Goal: Information Seeking & Learning: Learn about a topic

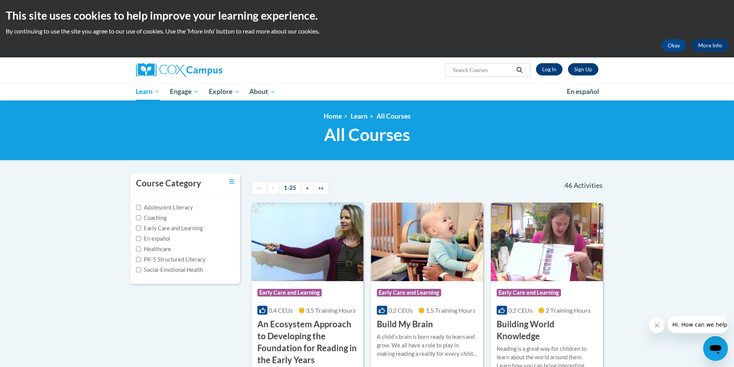
click at [485, 73] on input "Search..." at bounding box center [483, 70] width 62 height 9
type input "trauma"
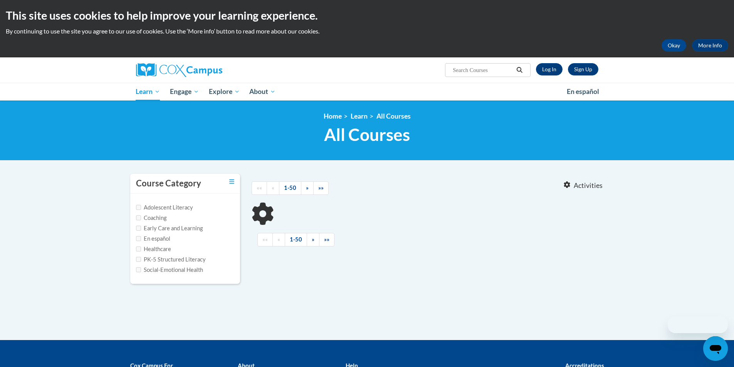
type input "trauma"
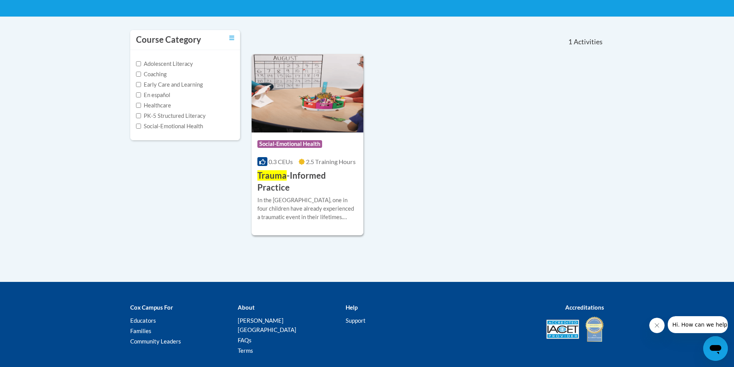
scroll to position [143, 0]
click at [335, 180] on h3 "Trauma -Informed Practice" at bounding box center [307, 182] width 101 height 24
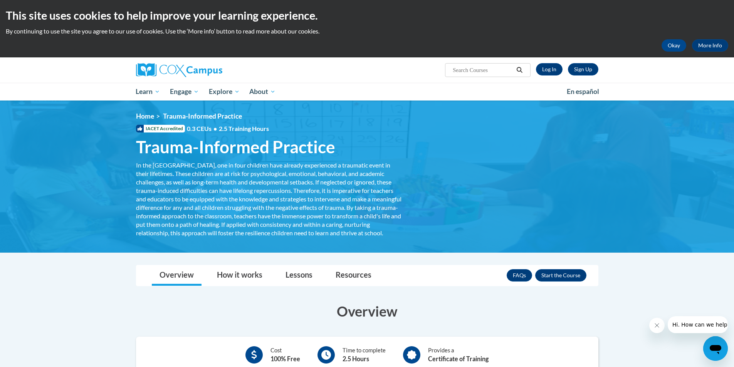
click at [473, 143] on div "<en>My Learning</en><fr>New fr_My Learning</fr><it>New it_My Learning</it><de>N…" at bounding box center [367, 176] width 486 height 129
click at [179, 72] on img at bounding box center [179, 70] width 86 height 14
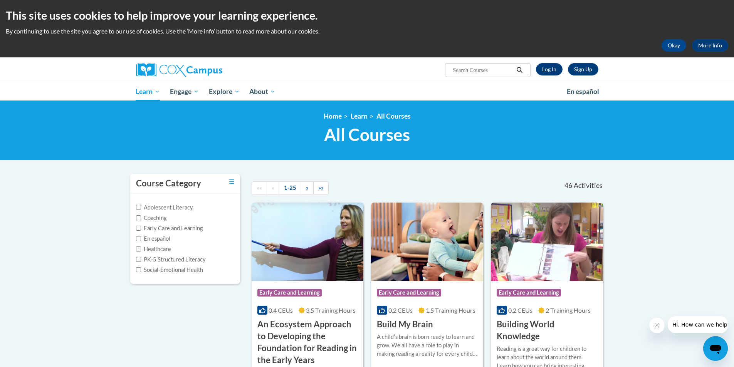
click at [492, 68] on input "Search..." at bounding box center [483, 70] width 62 height 9
type input "assessing"
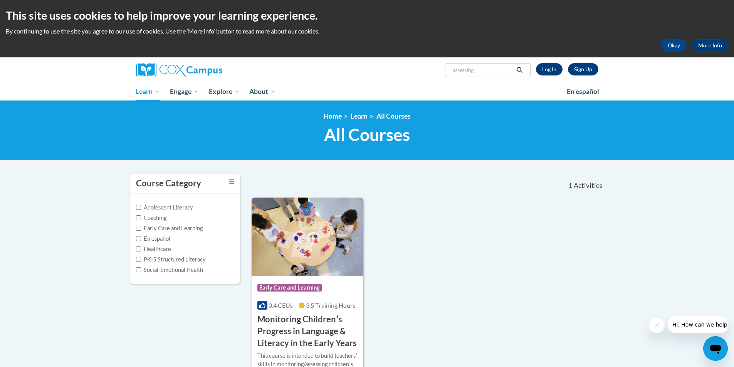
click at [487, 69] on input "assessing" at bounding box center [483, 70] width 62 height 9
type input "assessment"
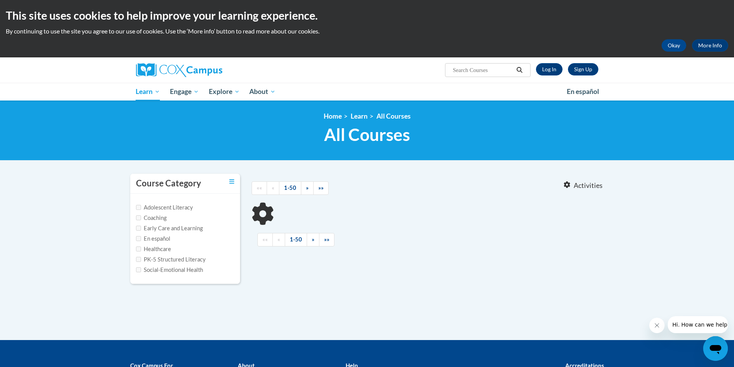
type input "assessment"
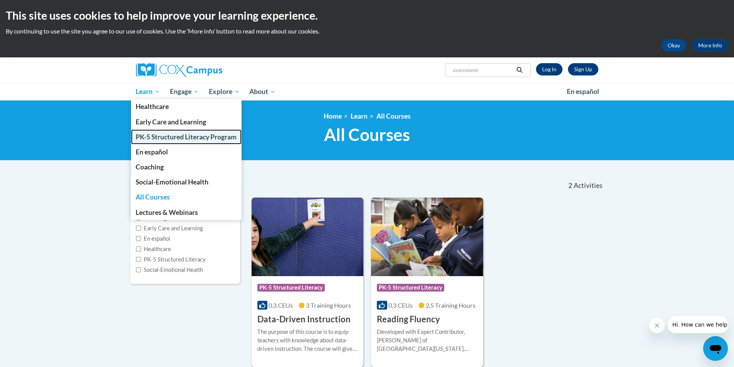
click at [160, 136] on span "PK-5 Structured Literacy Program" at bounding box center [186, 137] width 101 height 8
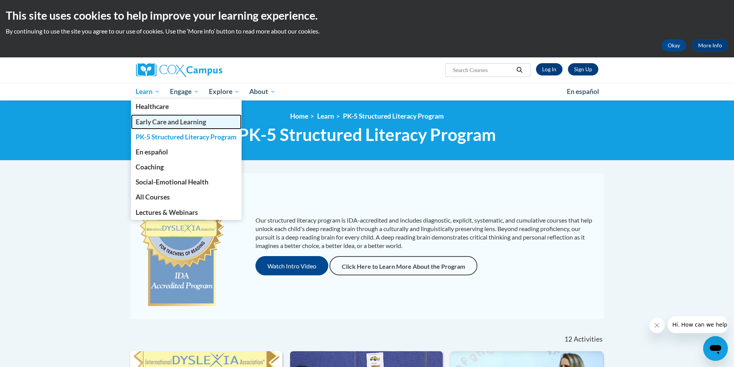
click at [160, 124] on span "Early Care and Learning" at bounding box center [171, 122] width 71 height 8
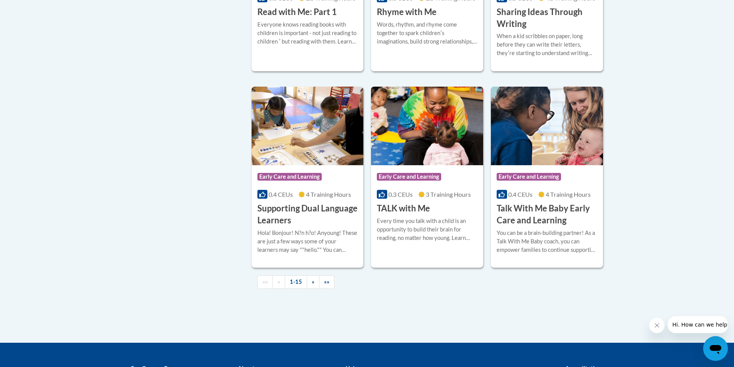
scroll to position [1052, 0]
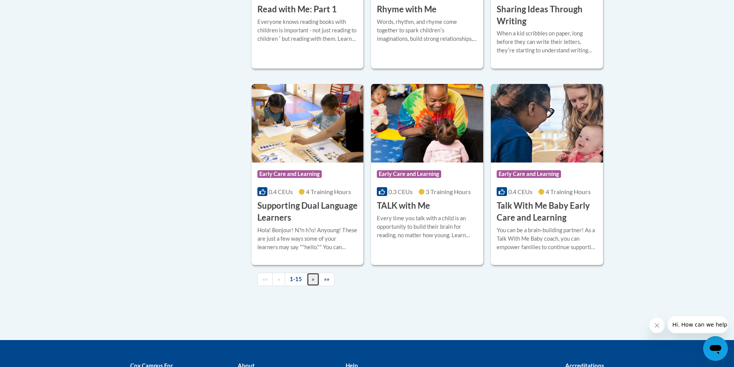
click at [310, 286] on link "»" at bounding box center [313, 279] width 13 height 13
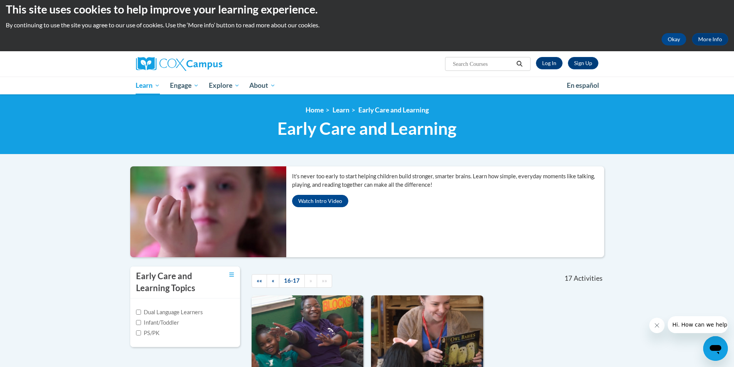
scroll to position [0, 0]
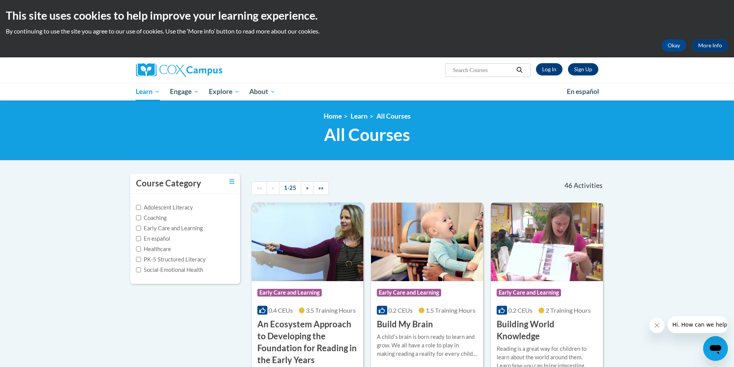
click at [484, 67] on input "Search..." at bounding box center [483, 70] width 62 height 9
type input "teaching writing"
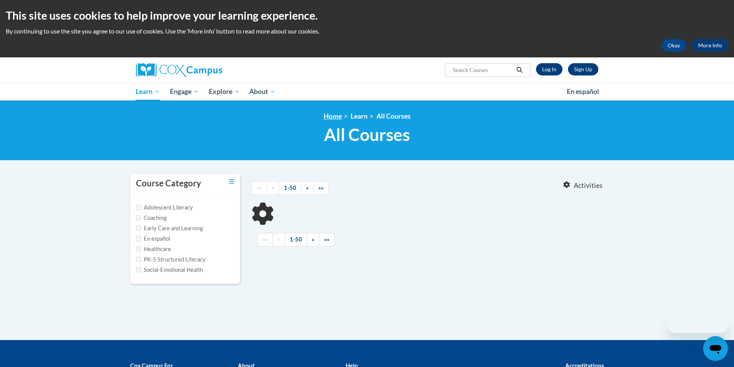
type input "teaching writing"
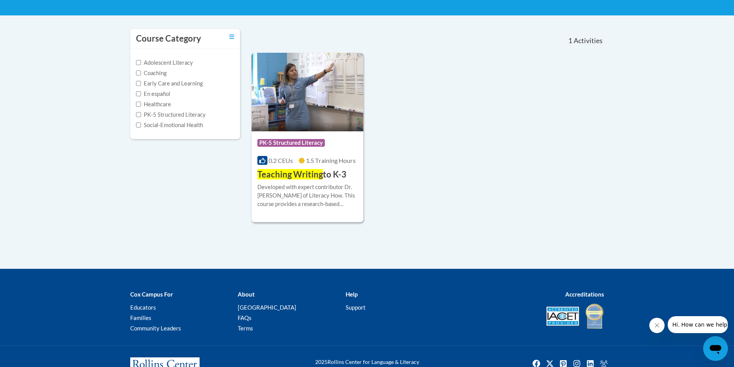
scroll to position [164, 0]
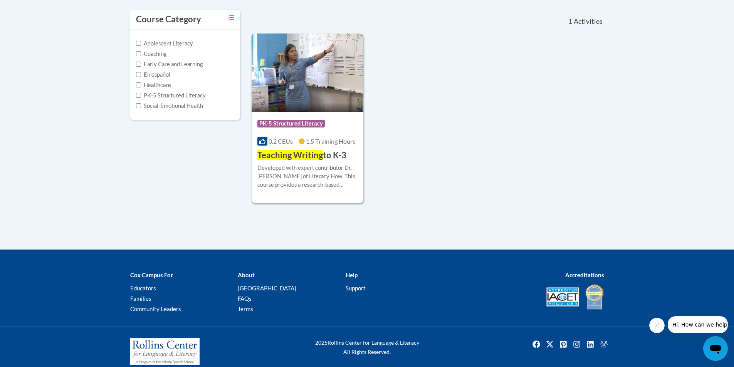
click at [320, 157] on span "Teaching Writing" at bounding box center [290, 155] width 66 height 10
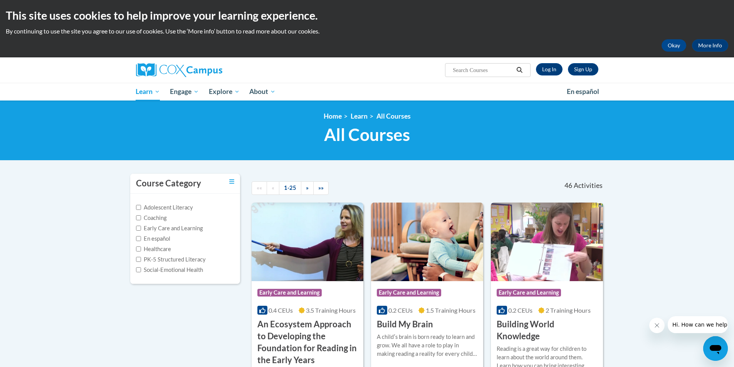
click at [506, 70] on input "Search..." at bounding box center [483, 70] width 62 height 9
type input "assessment"
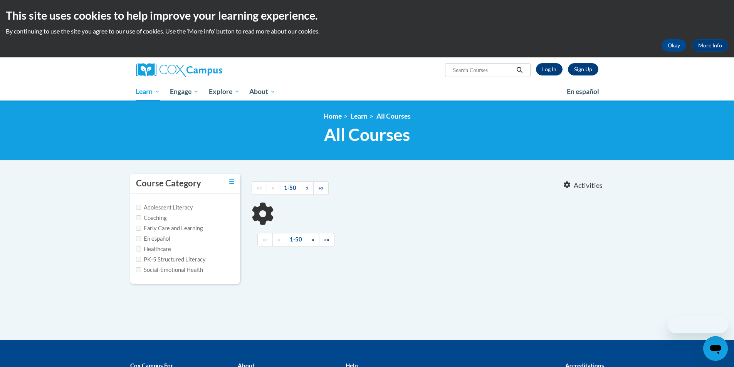
type input "assessment"
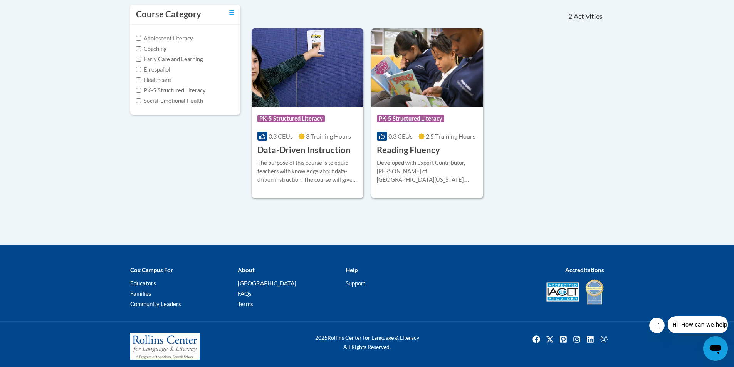
scroll to position [169, 0]
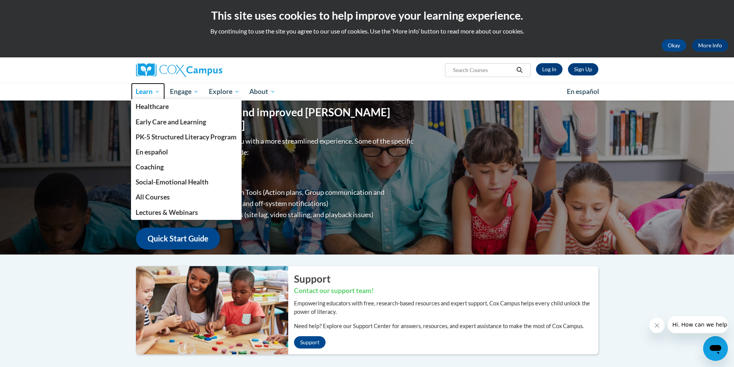
click at [150, 92] on span "Learn" at bounding box center [148, 91] width 24 height 9
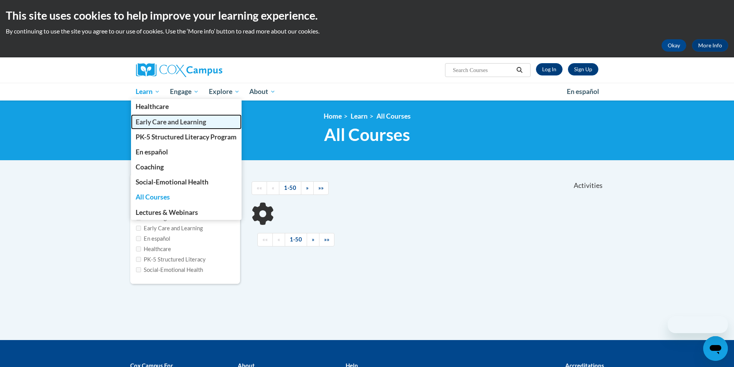
click at [163, 125] on span "Early Care and Learning" at bounding box center [171, 122] width 71 height 8
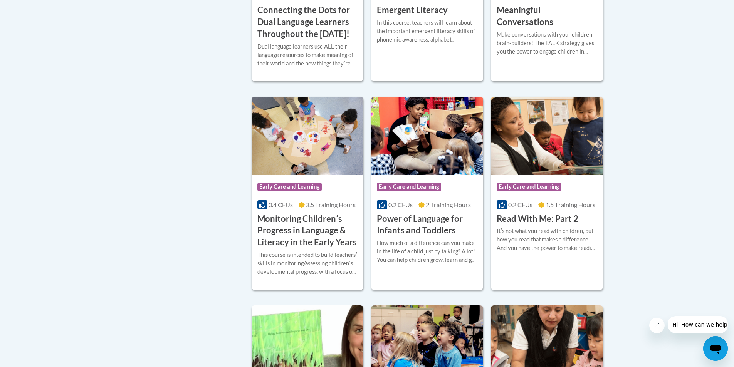
scroll to position [642, 0]
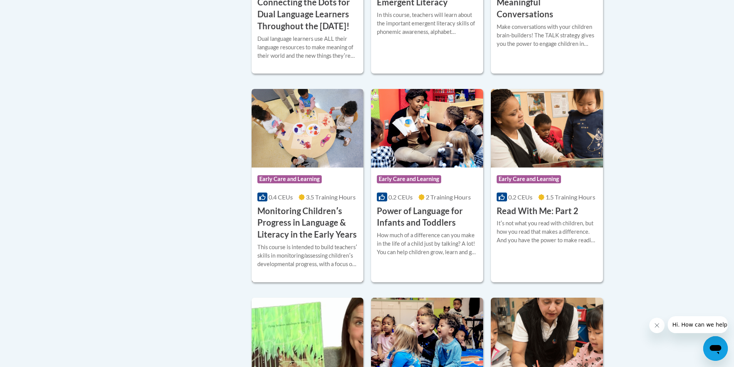
click at [293, 240] on h3 "Monitoring Childrenʹs Progress in Language & Literacy in the Early Years" at bounding box center [307, 222] width 101 height 35
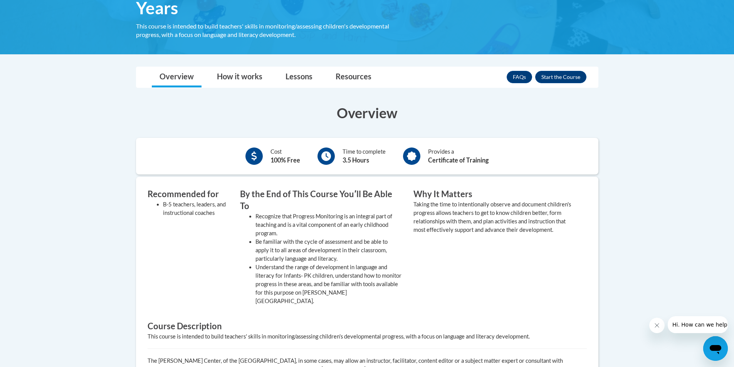
scroll to position [180, 0]
click at [291, 77] on link "Lessons" at bounding box center [299, 77] width 42 height 20
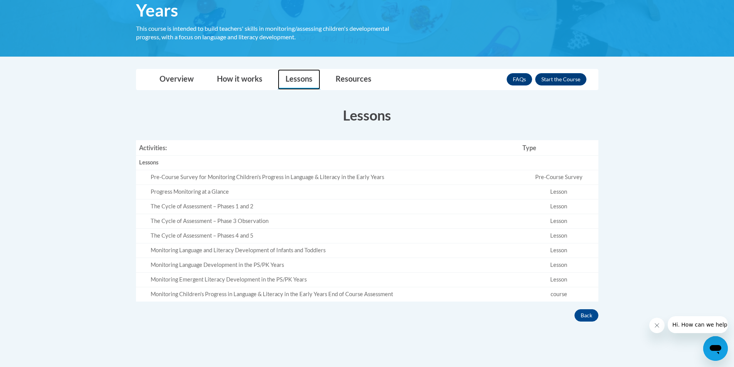
scroll to position [177, 0]
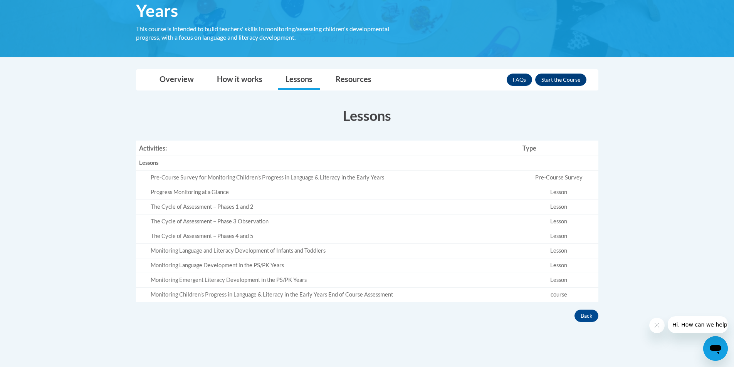
click at [242, 224] on div "The Cycle of Assessment – Phase 3 Observation" at bounding box center [334, 222] width 366 height 8
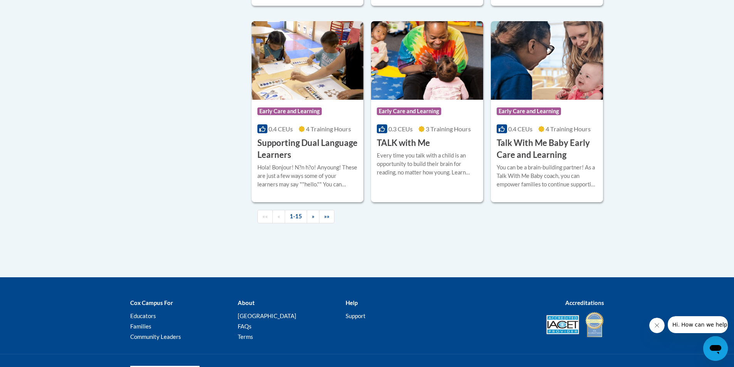
scroll to position [1118, 0]
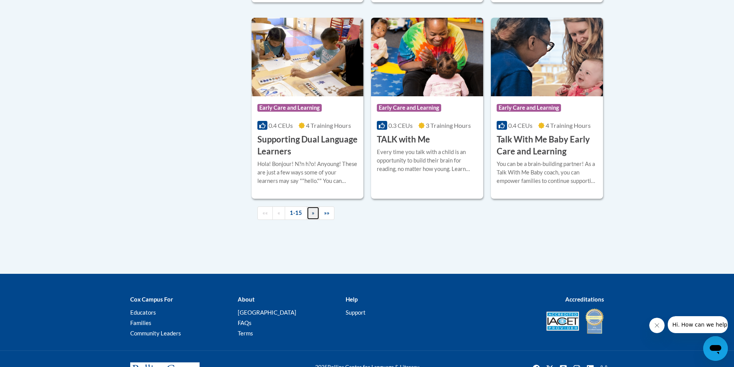
click at [309, 220] on link "»" at bounding box center [313, 213] width 13 height 13
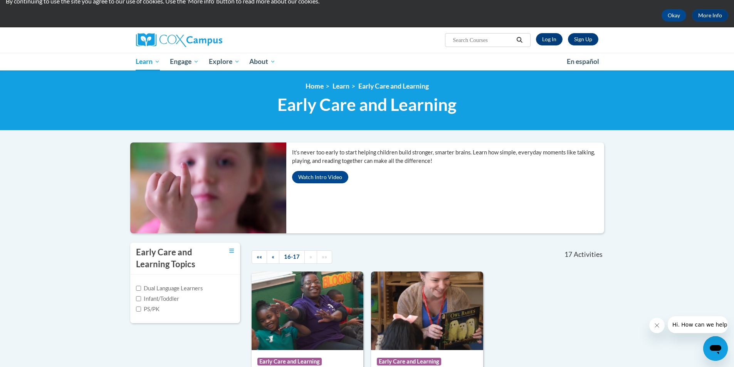
scroll to position [0, 0]
